Goal: Browse casually

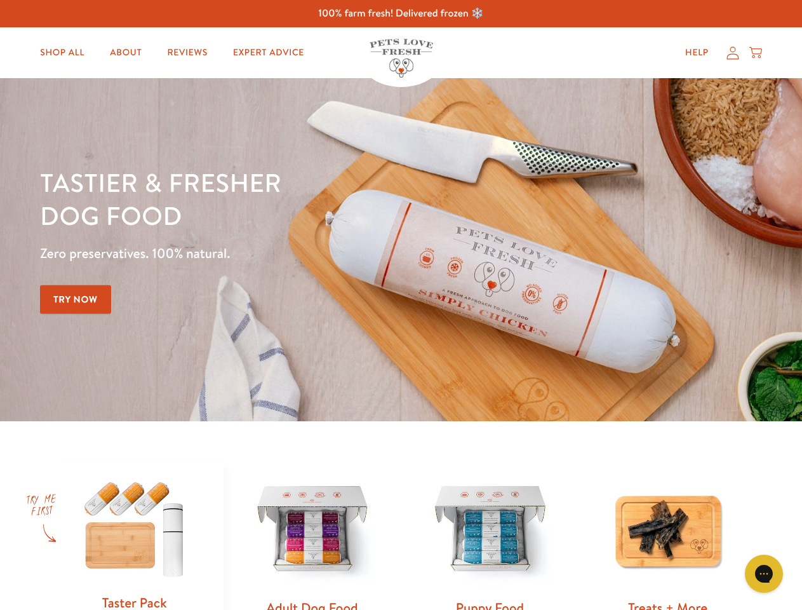
click at [401, 305] on div "Tastier & fresher dog food Zero preservatives. 100% natural. Try Now" at bounding box center [281, 250] width 482 height 168
click at [764, 574] on icon "Gorgias live chat" at bounding box center [764, 573] width 12 height 12
